Goal: Find specific page/section

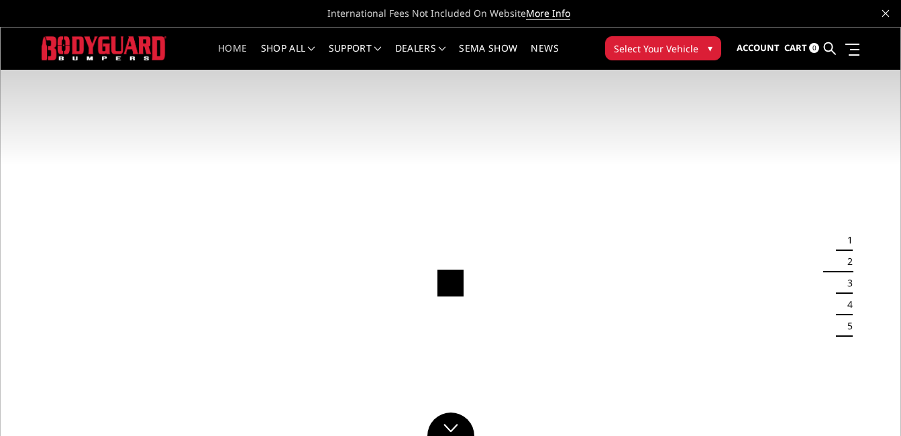
click at [658, 48] on span "Select Your Vehicle" at bounding box center [656, 49] width 85 height 14
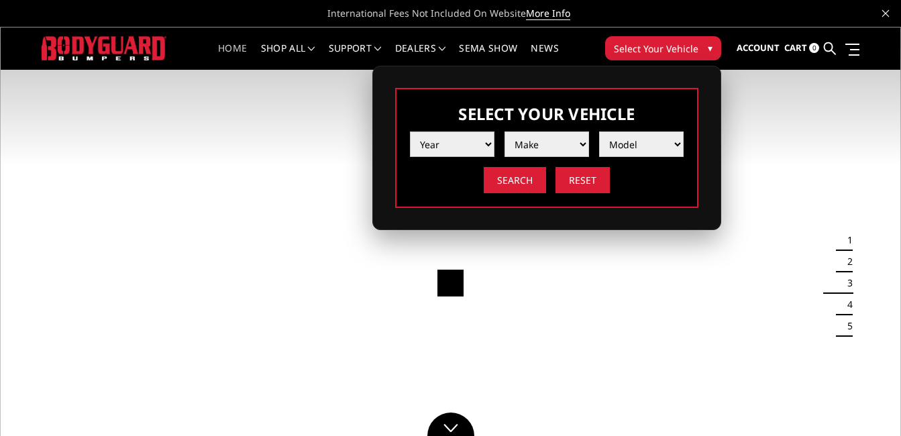
click at [487, 142] on select "Year [DATE] 2024 2023 2022 2021 2020 2019 2018 2017 2016 2015 2014 2013 2012 20…" at bounding box center [452, 145] width 85 height 26
select select "yr_2008"
click at [410, 132] on select "Year [DATE] 2024 2023 2022 2021 2020 2019 2018 2017 2016 2015 2014 2013 2012 20…" at bounding box center [452, 145] width 85 height 26
click at [583, 142] on select "Make Chevrolet Ford GMC Ram Toyota" at bounding box center [547, 145] width 85 height 26
select select "mk_ram"
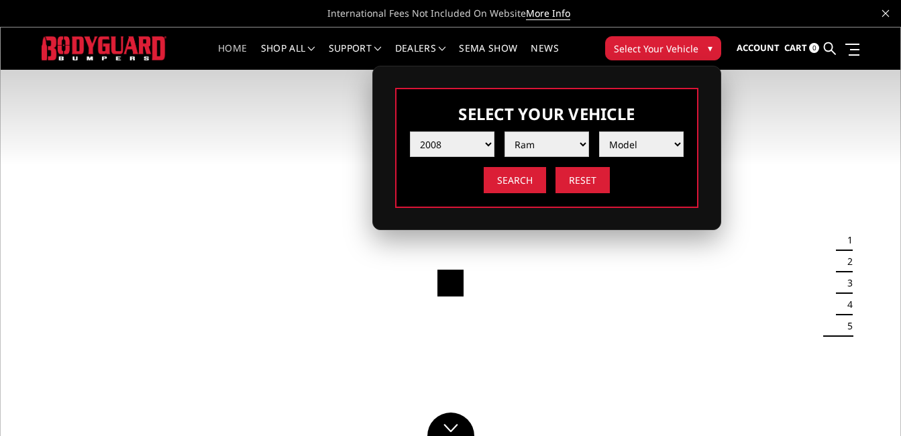
click at [505, 132] on select "Make Chevrolet Ford GMC Ram Toyota" at bounding box center [547, 145] width 85 height 26
click at [679, 141] on select "Model 1500 5-Lug 2500 / 3500" at bounding box center [641, 145] width 85 height 26
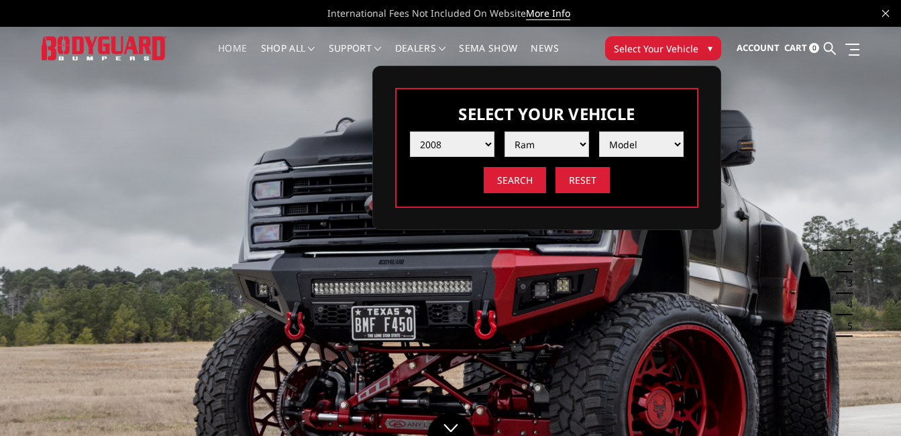
click at [586, 143] on select "Make Chevrolet Ford GMC Ram Toyota" at bounding box center [547, 145] width 85 height 26
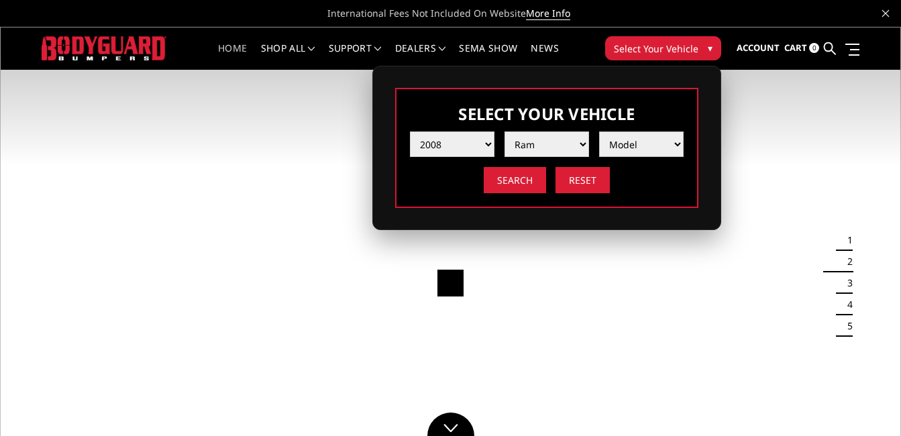
click at [678, 142] on select "Model 1500 5-Lug 2500 / 3500" at bounding box center [641, 145] width 85 height 26
select select "md_2500-3500"
click at [599, 132] on select "Model 1500 5-Lug 2500 / 3500" at bounding box center [641, 145] width 85 height 26
click at [518, 179] on input "Search" at bounding box center [515, 180] width 62 height 26
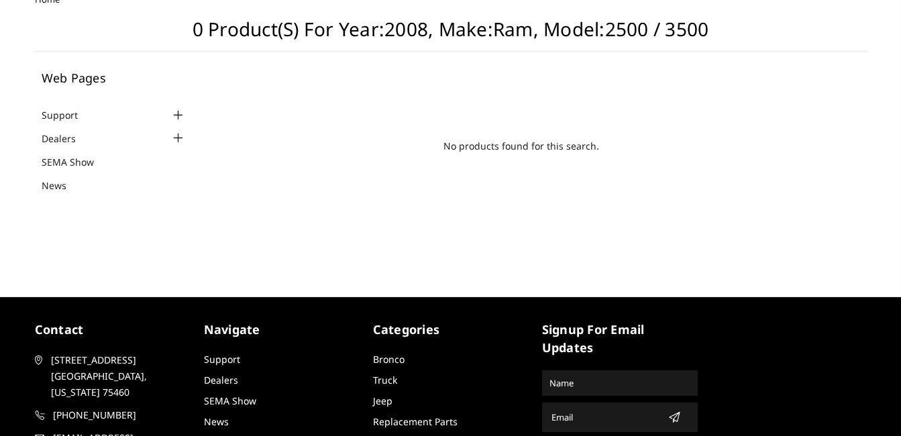
scroll to position [19, 0]
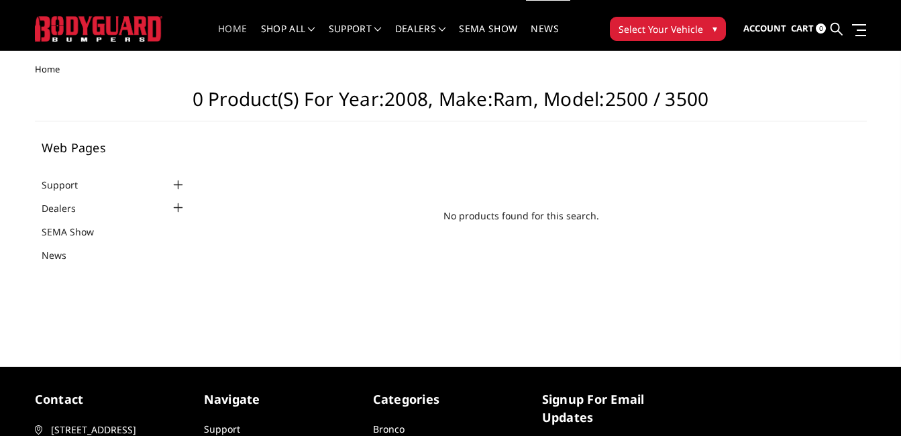
click at [232, 30] on link "Home" at bounding box center [232, 37] width 29 height 26
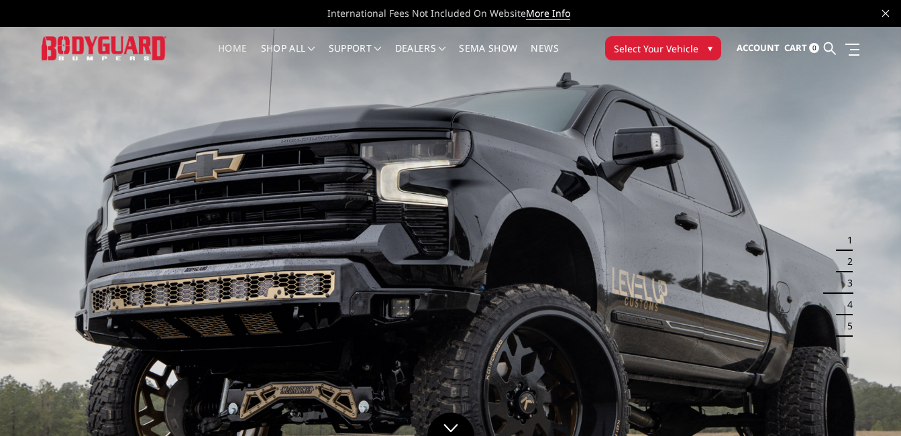
click at [681, 47] on span "Select Your Vehicle" at bounding box center [656, 49] width 85 height 14
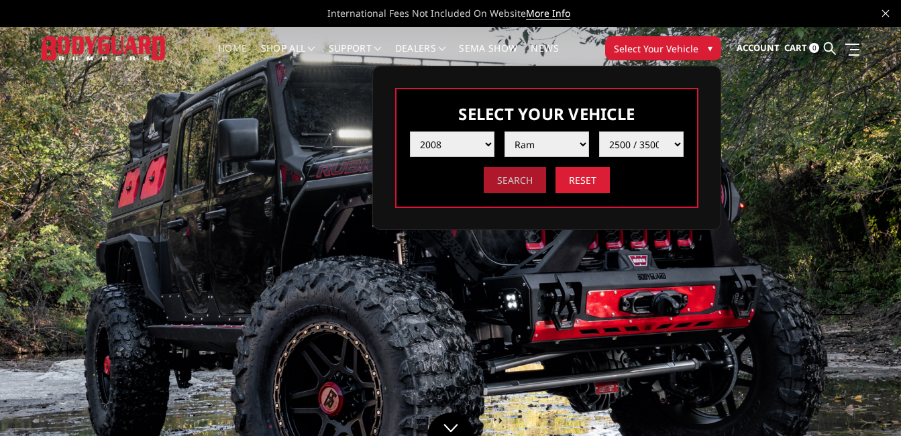
click at [516, 179] on input "Search" at bounding box center [515, 180] width 62 height 26
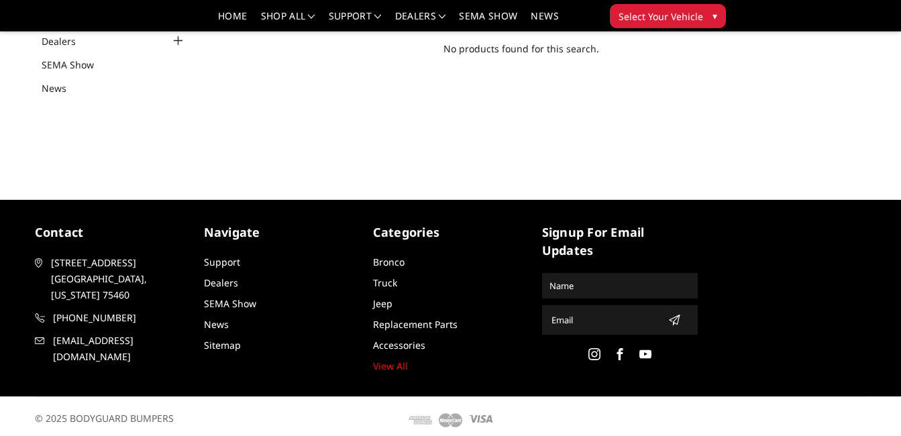
scroll to position [154, 0]
